Goal: Find specific page/section: Find specific page/section

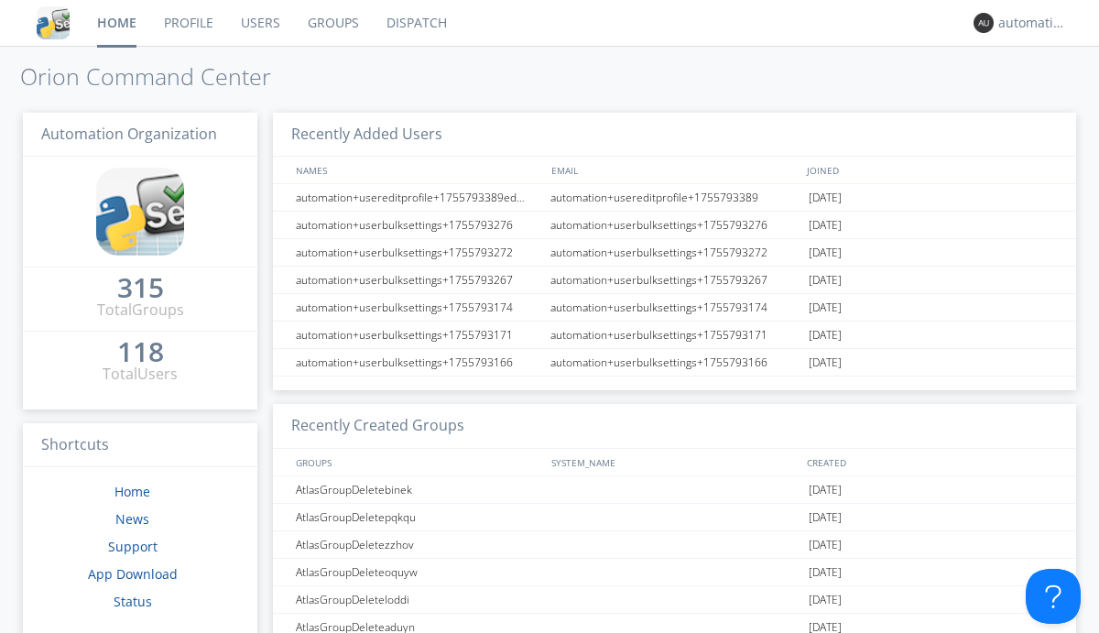
click at [415, 23] on link "Dispatch" at bounding box center [417, 23] width 88 height 46
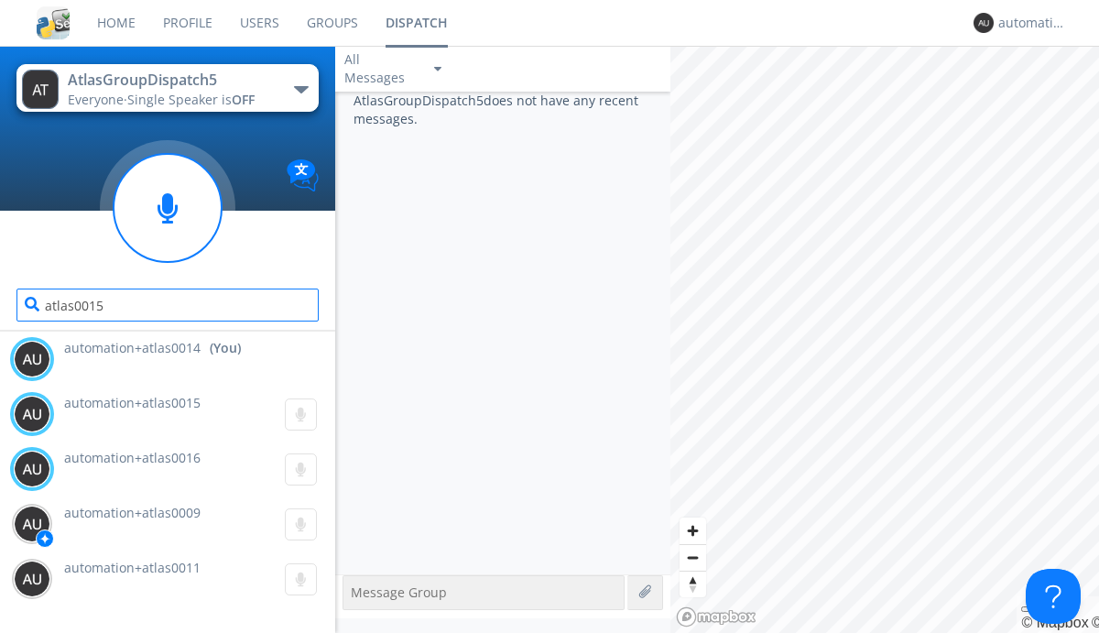
type input "atlas0015"
type input "atlas0016"
click at [1028, 23] on div "automation+atlas0014" at bounding box center [1032, 23] width 69 height 18
